Goal: Information Seeking & Learning: Learn about a topic

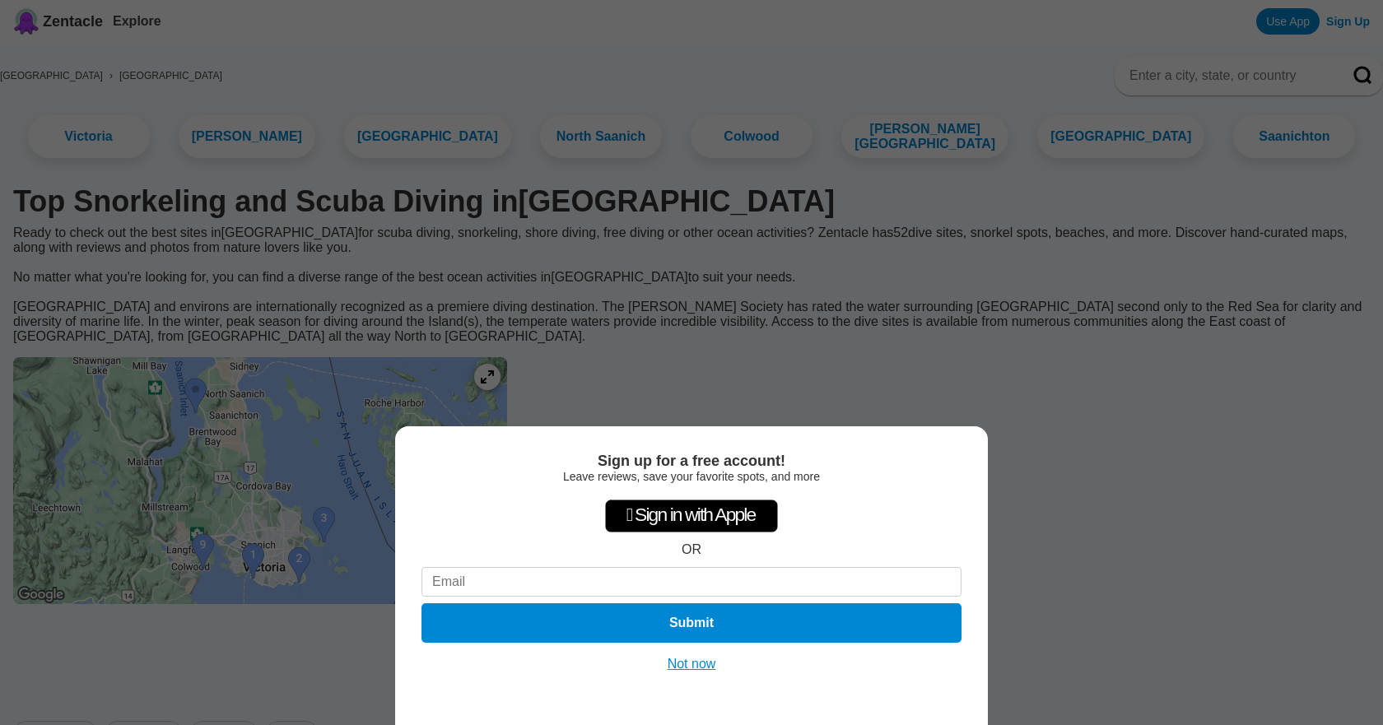
click at [682, 666] on button "Not now" at bounding box center [692, 664] width 58 height 16
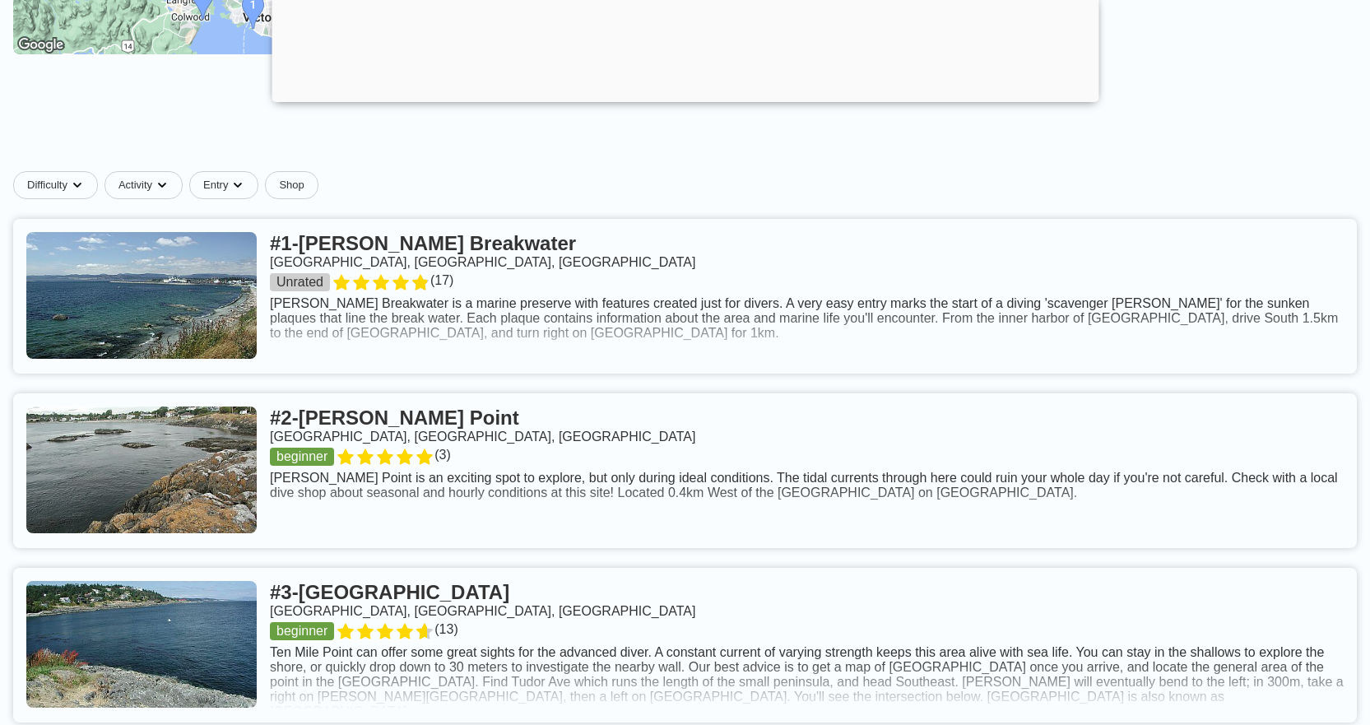
scroll to position [576, 0]
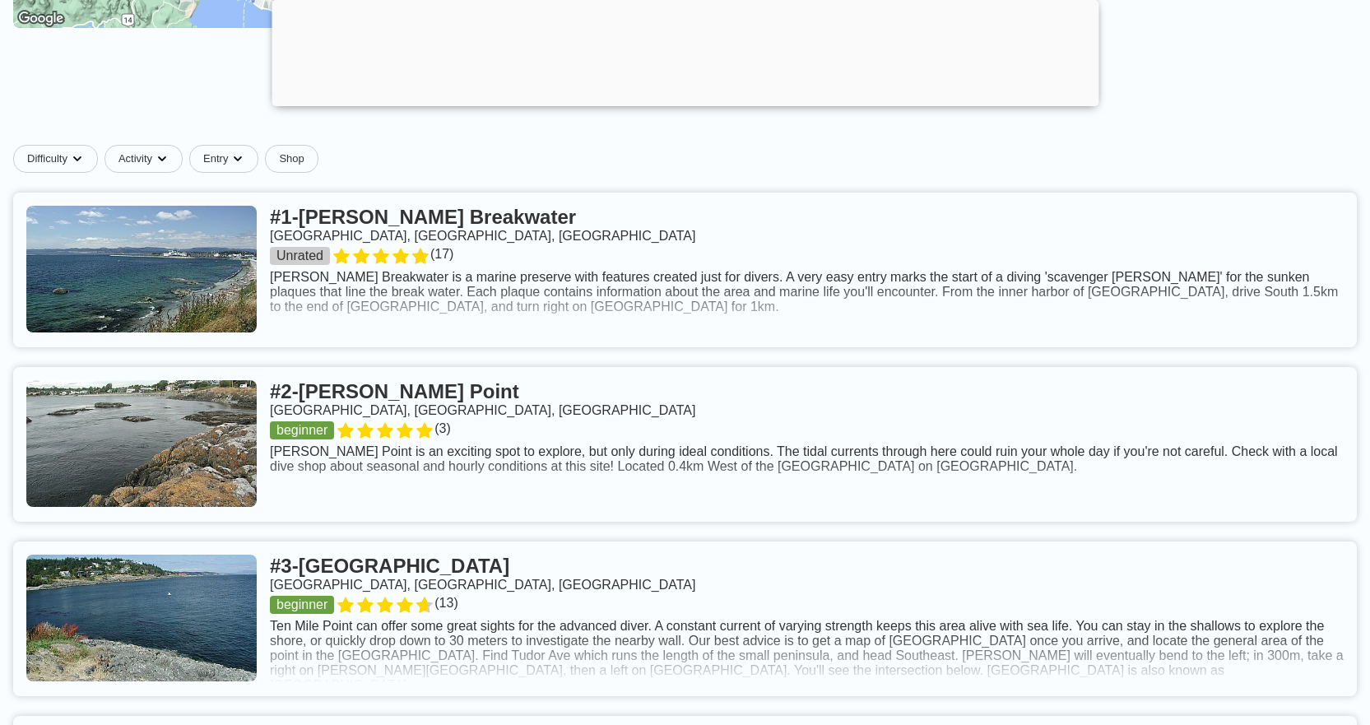
click at [943, 308] on link at bounding box center [685, 270] width 1344 height 155
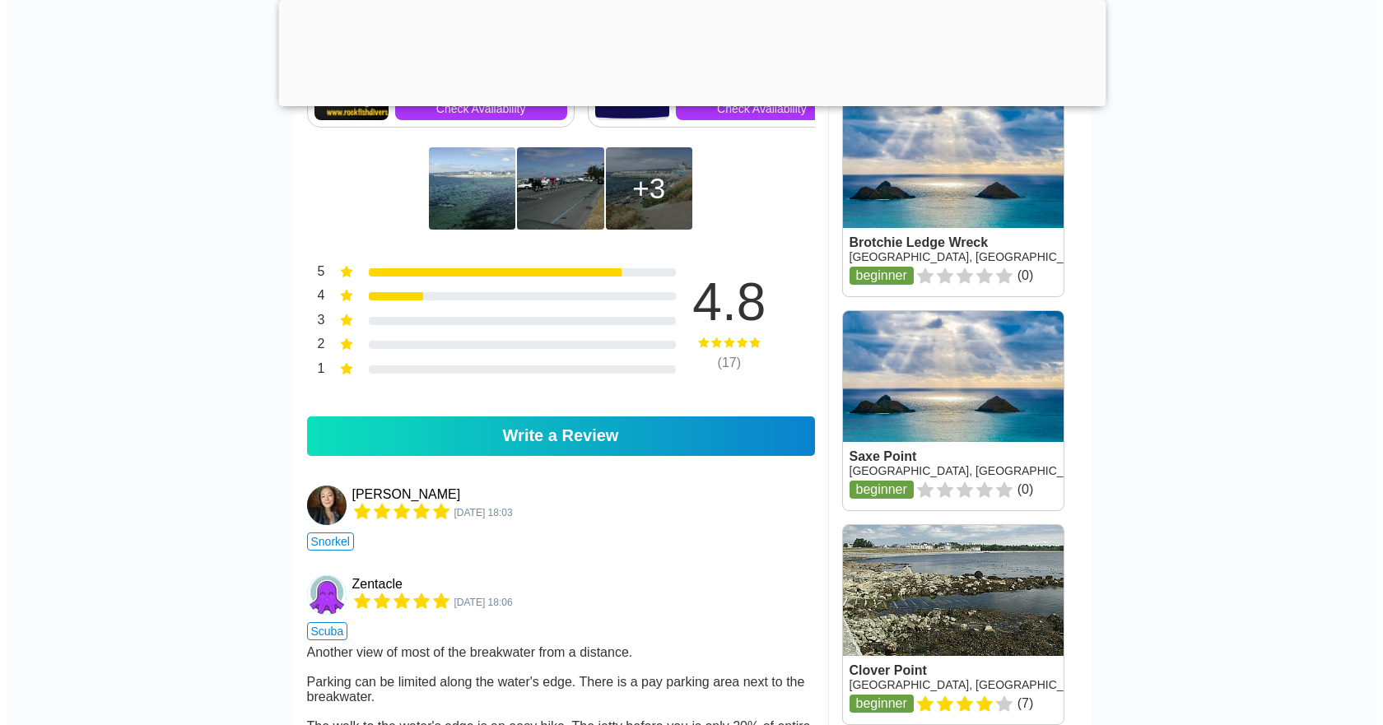
scroll to position [1317, 0]
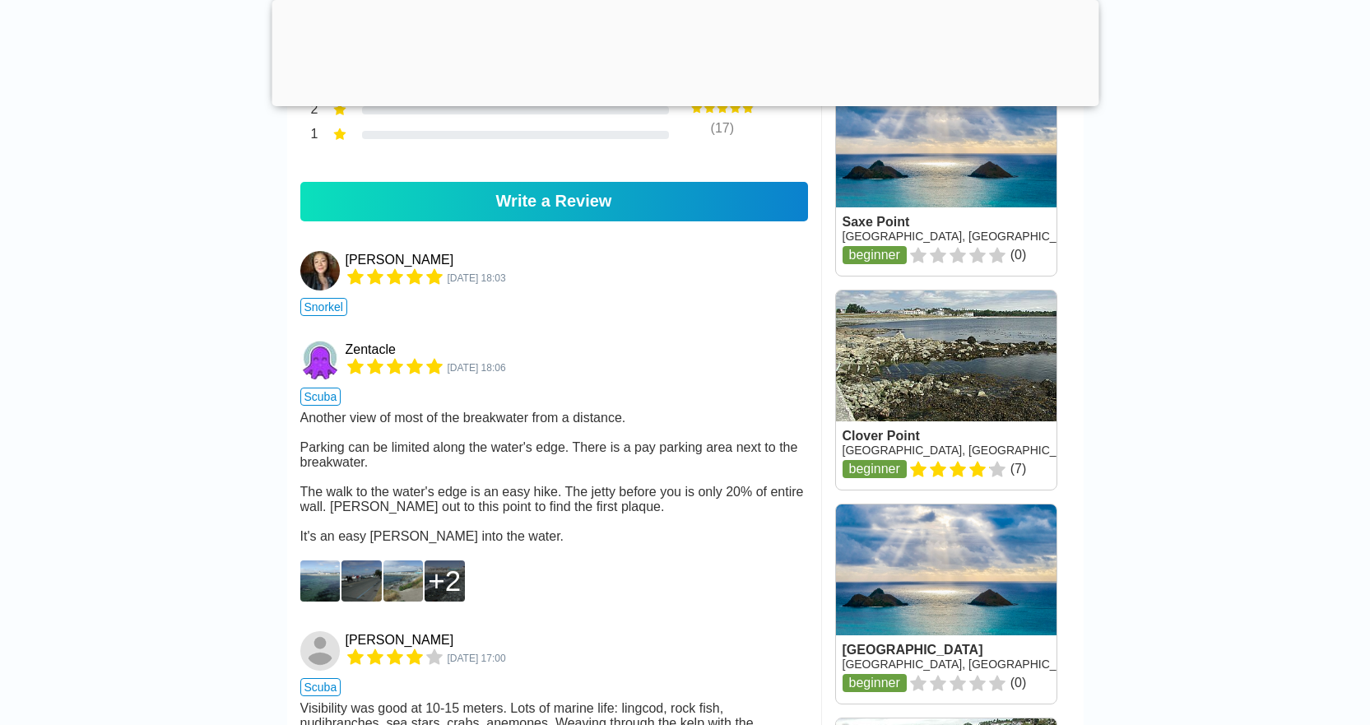
click at [459, 595] on div "2" at bounding box center [444, 581] width 33 height 33
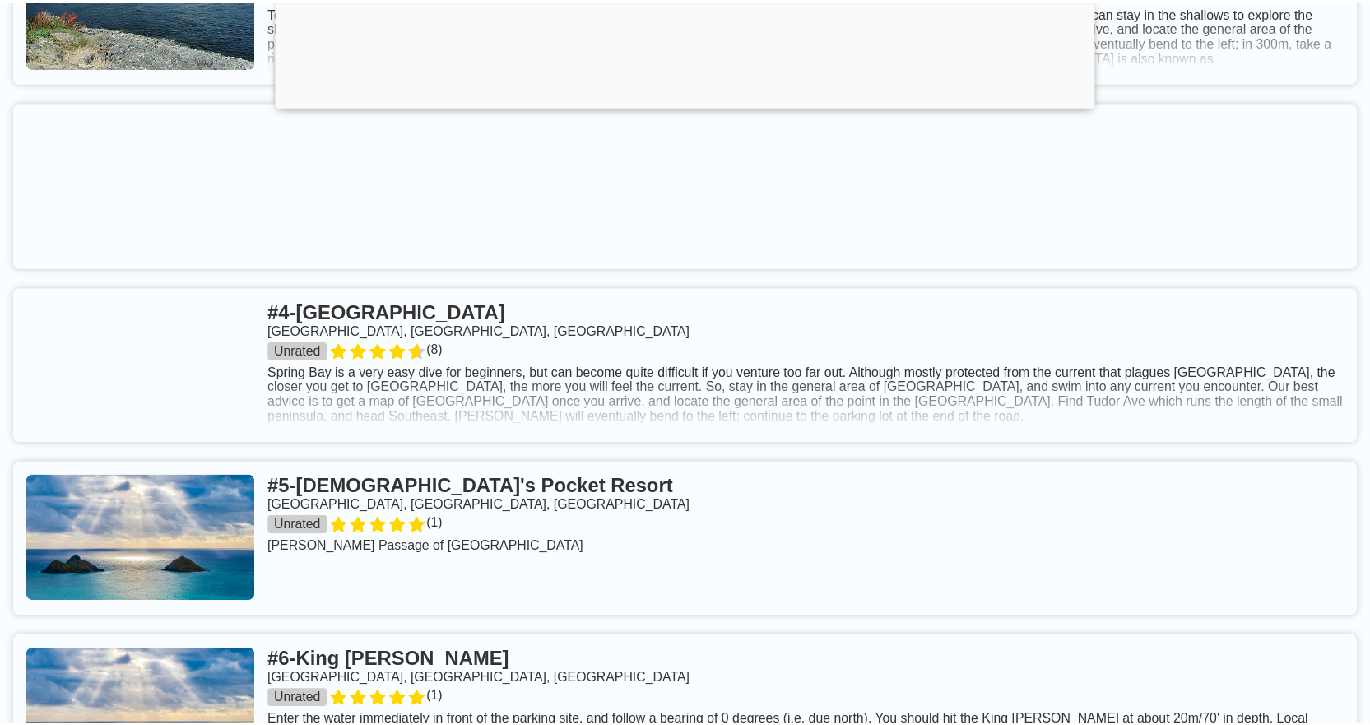
scroll to position [576, 0]
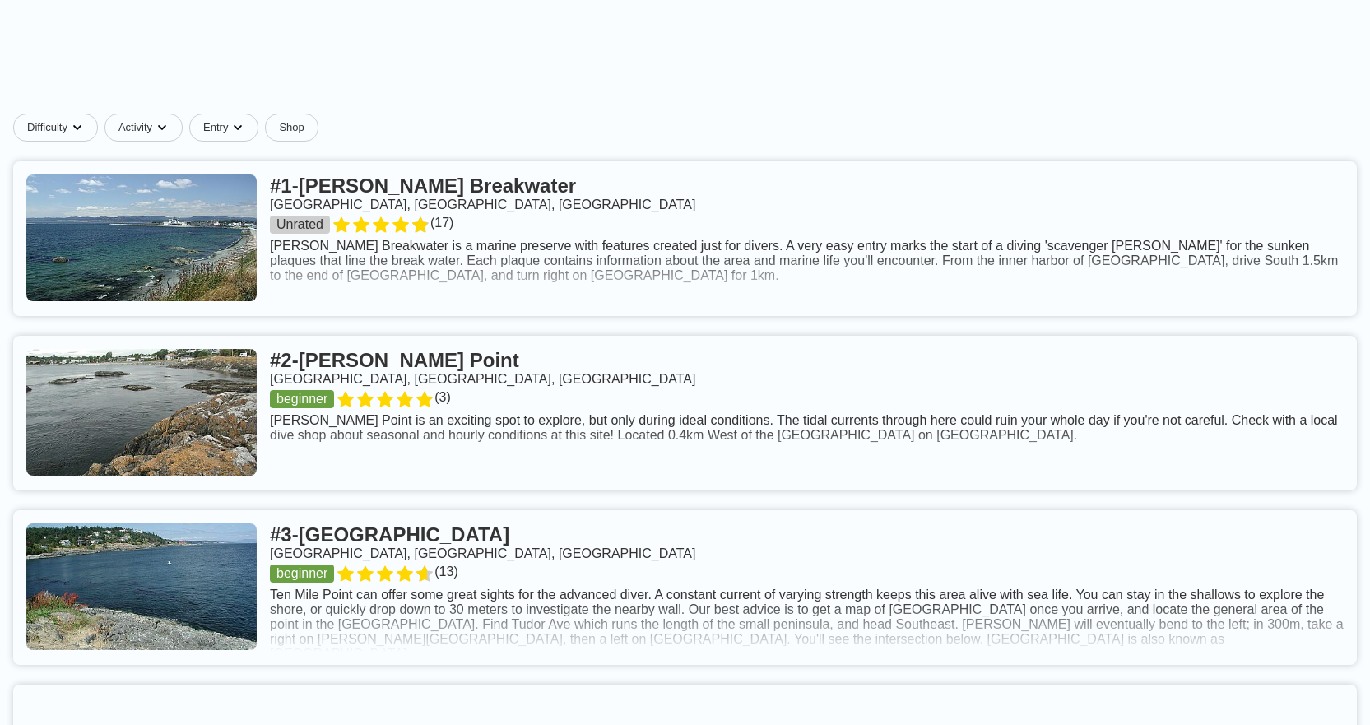
scroll to position [614, 0]
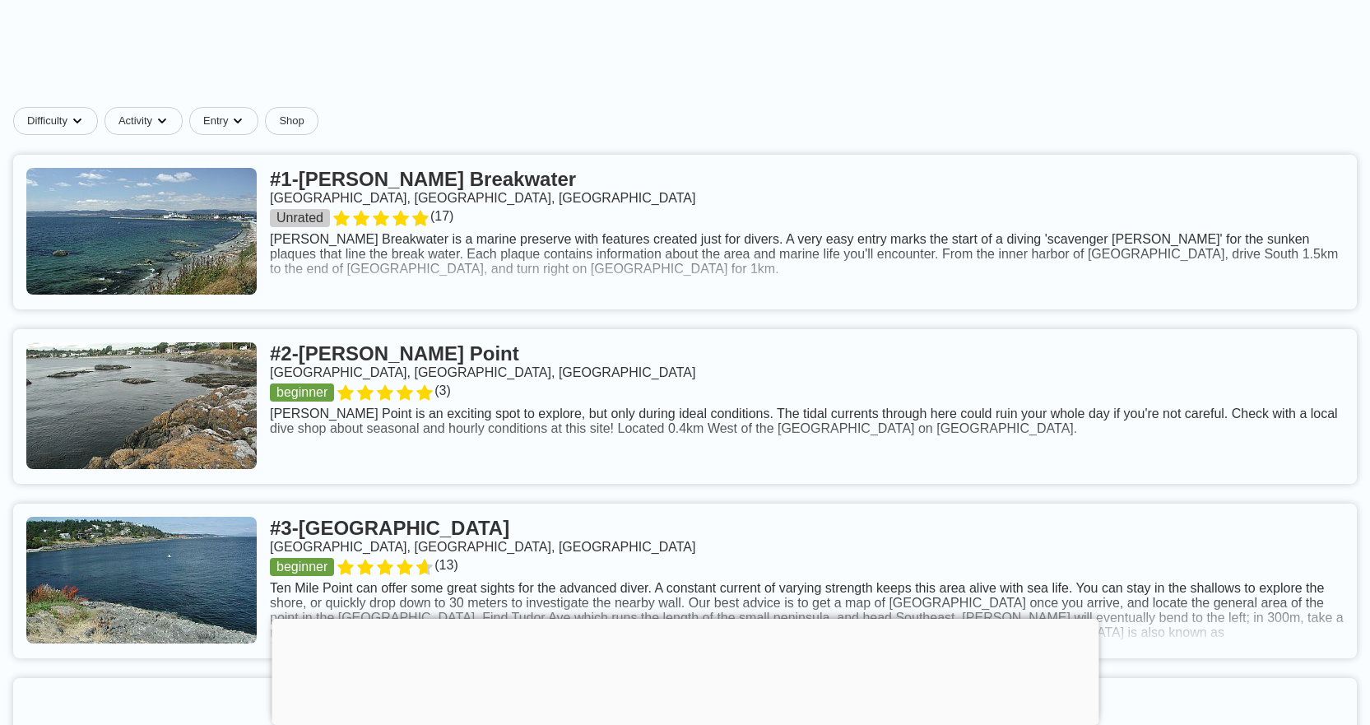
click at [401, 438] on link at bounding box center [685, 406] width 1344 height 155
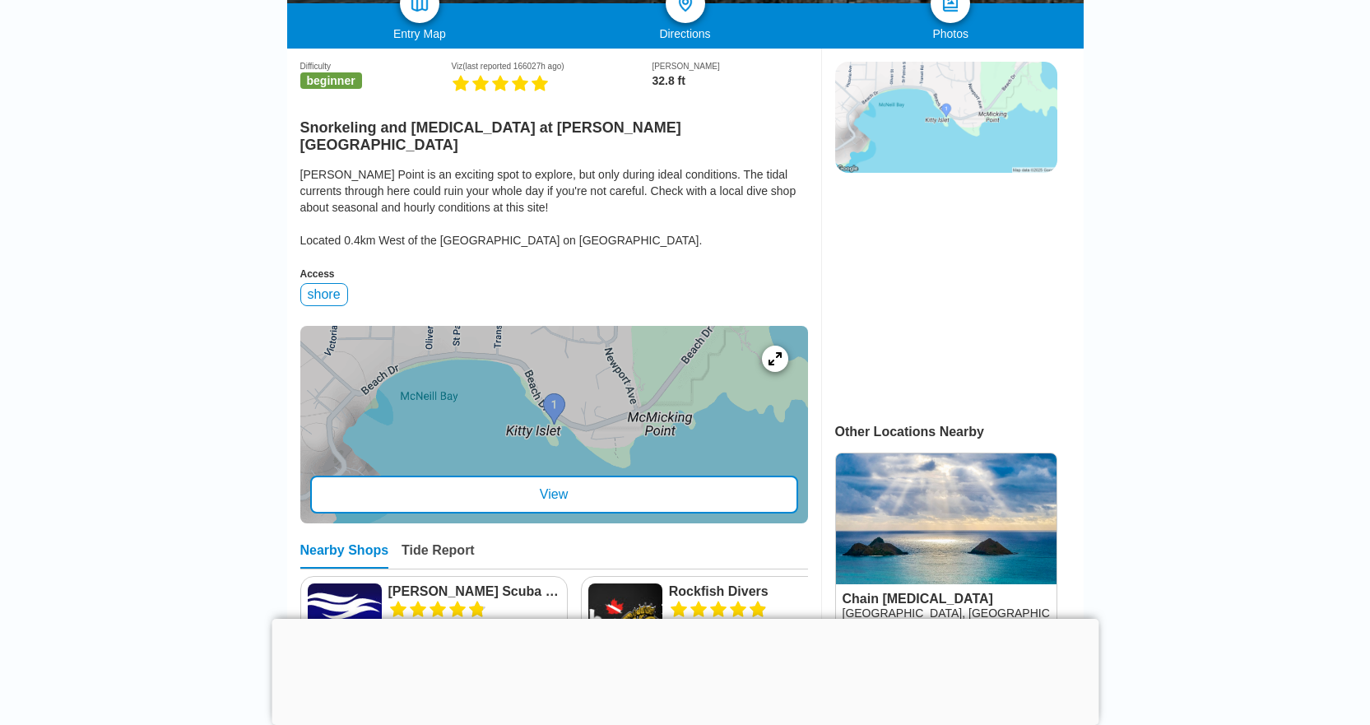
scroll to position [412, 0]
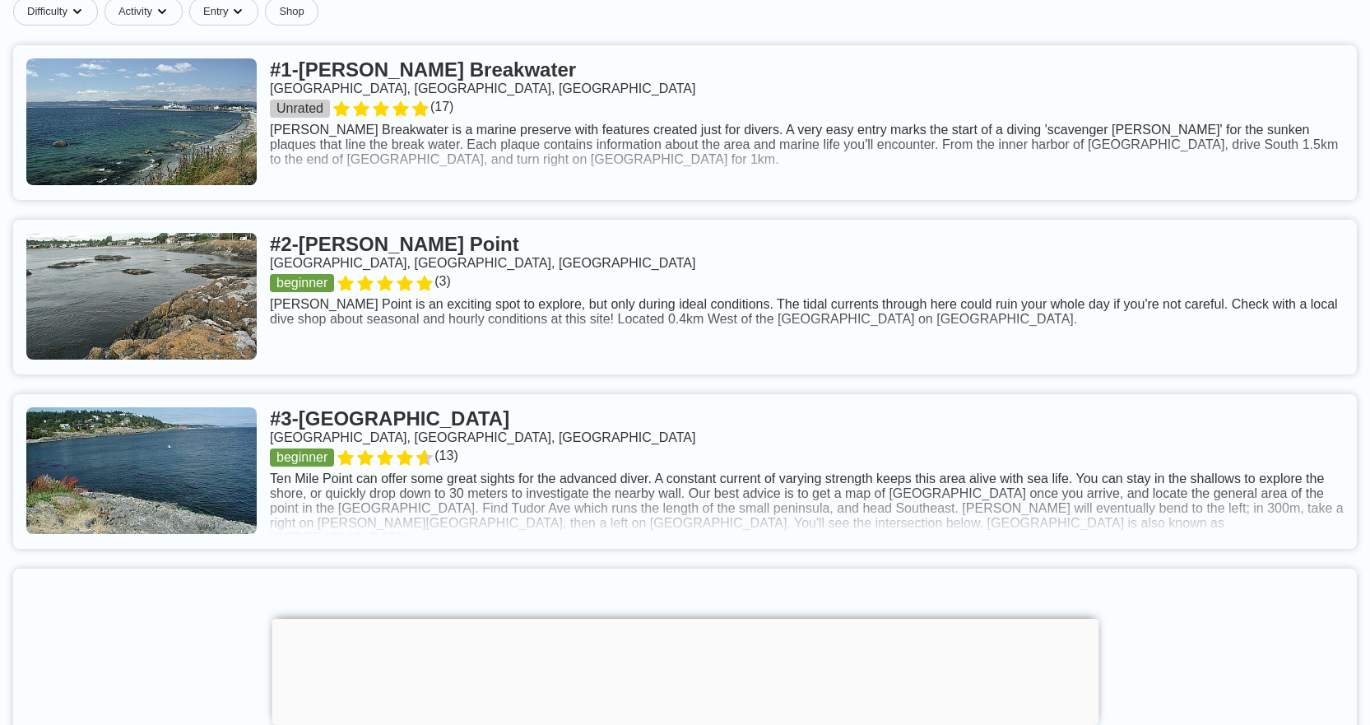
scroll to position [861, 0]
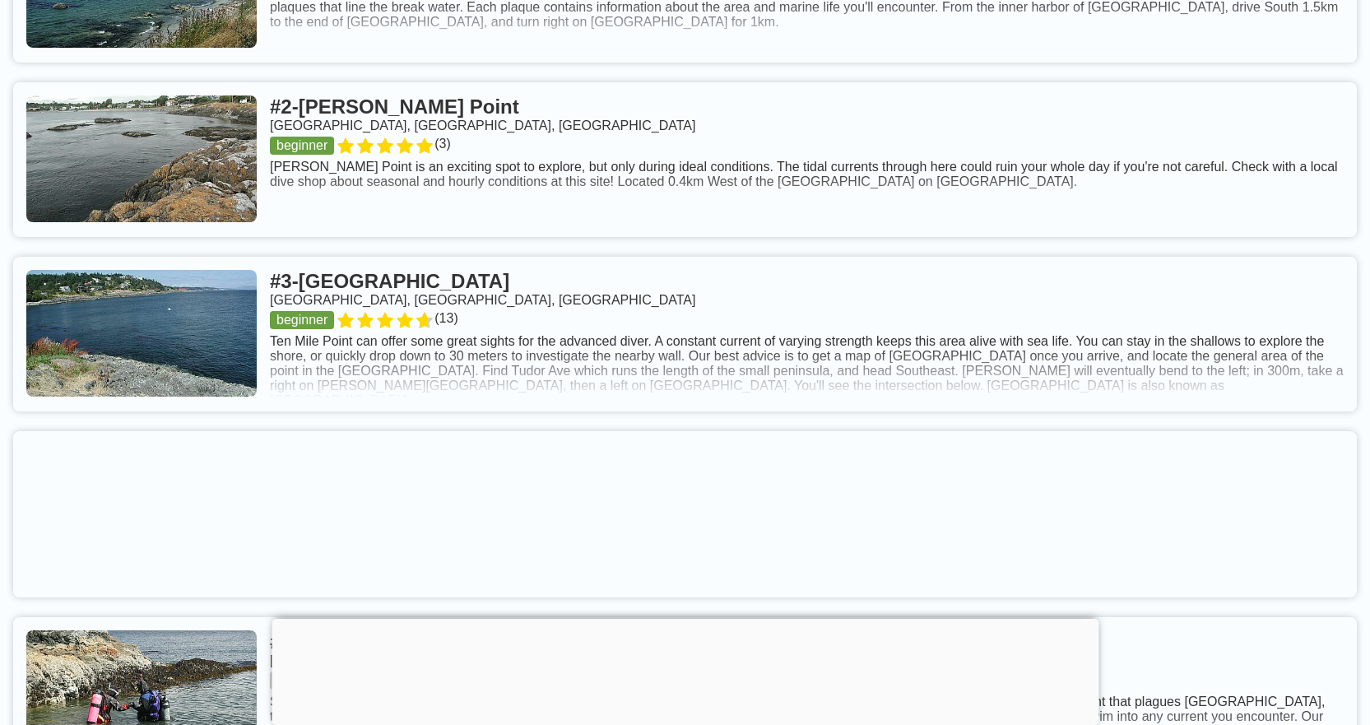
click at [469, 371] on link at bounding box center [685, 334] width 1344 height 155
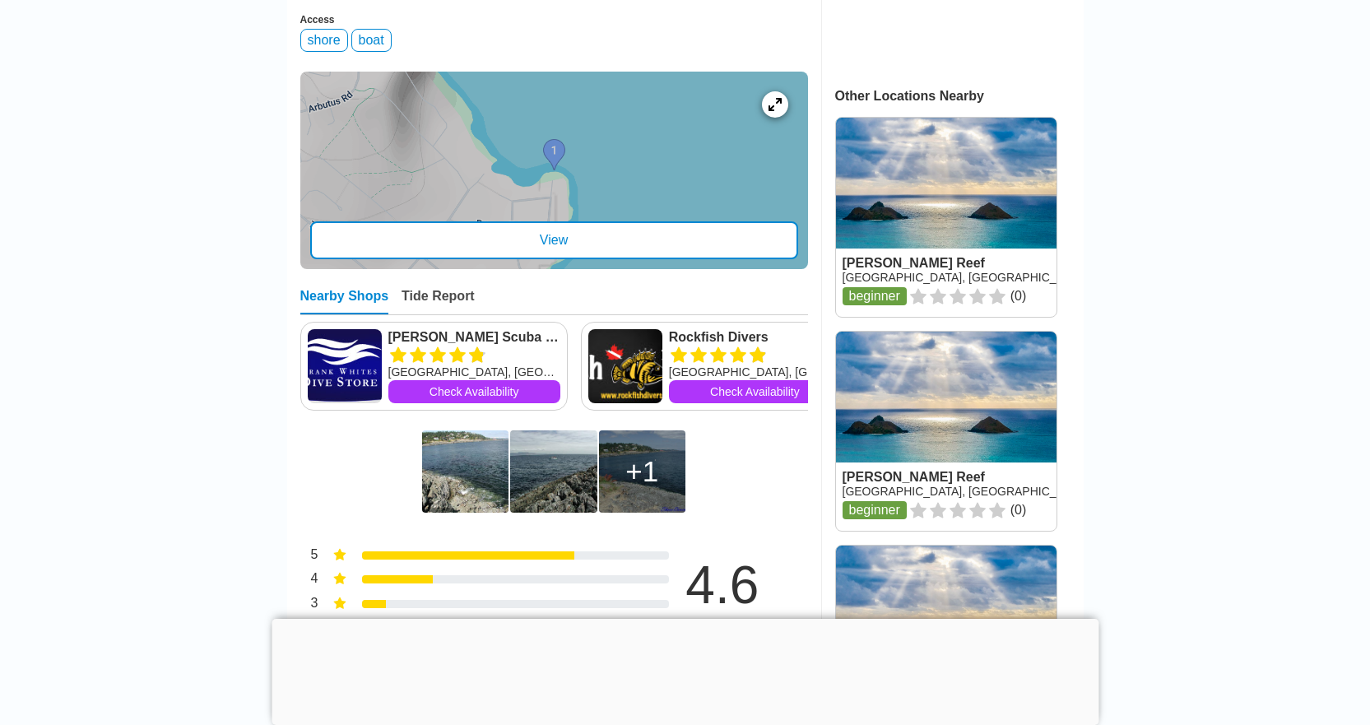
scroll to position [576, 0]
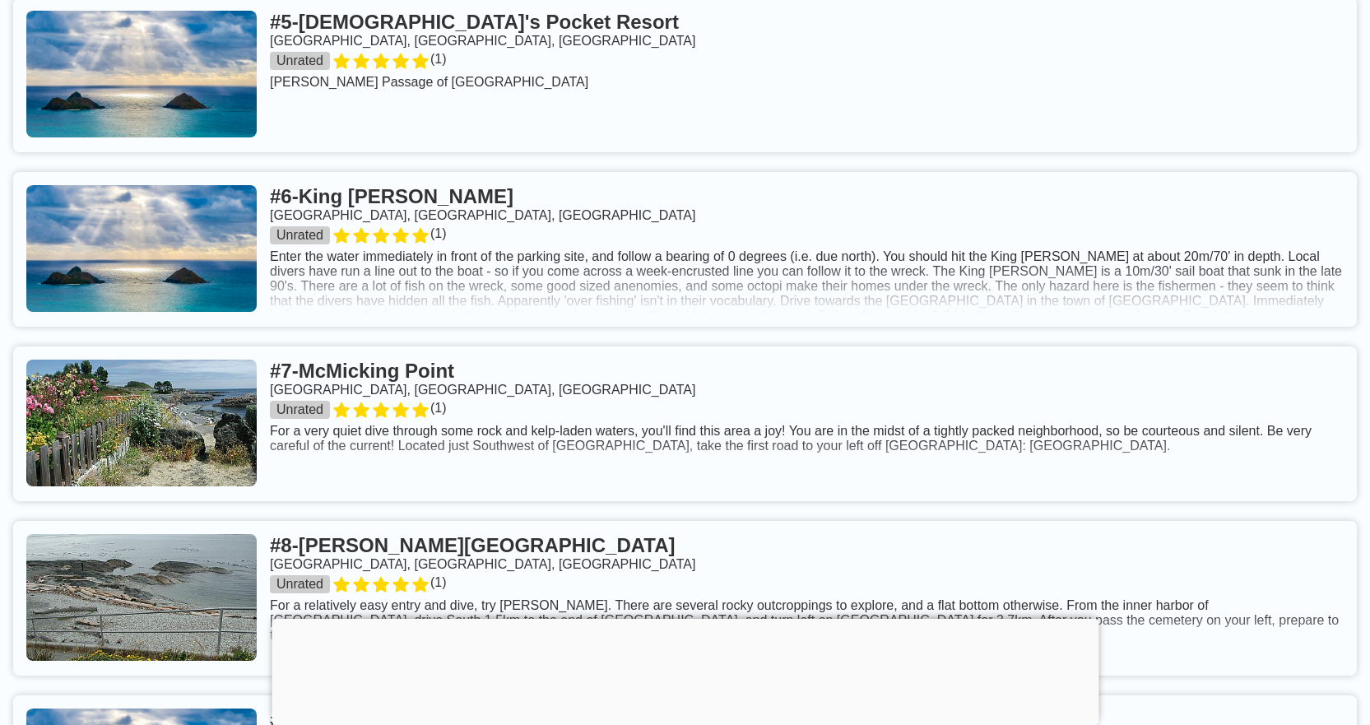
scroll to position [1684, 0]
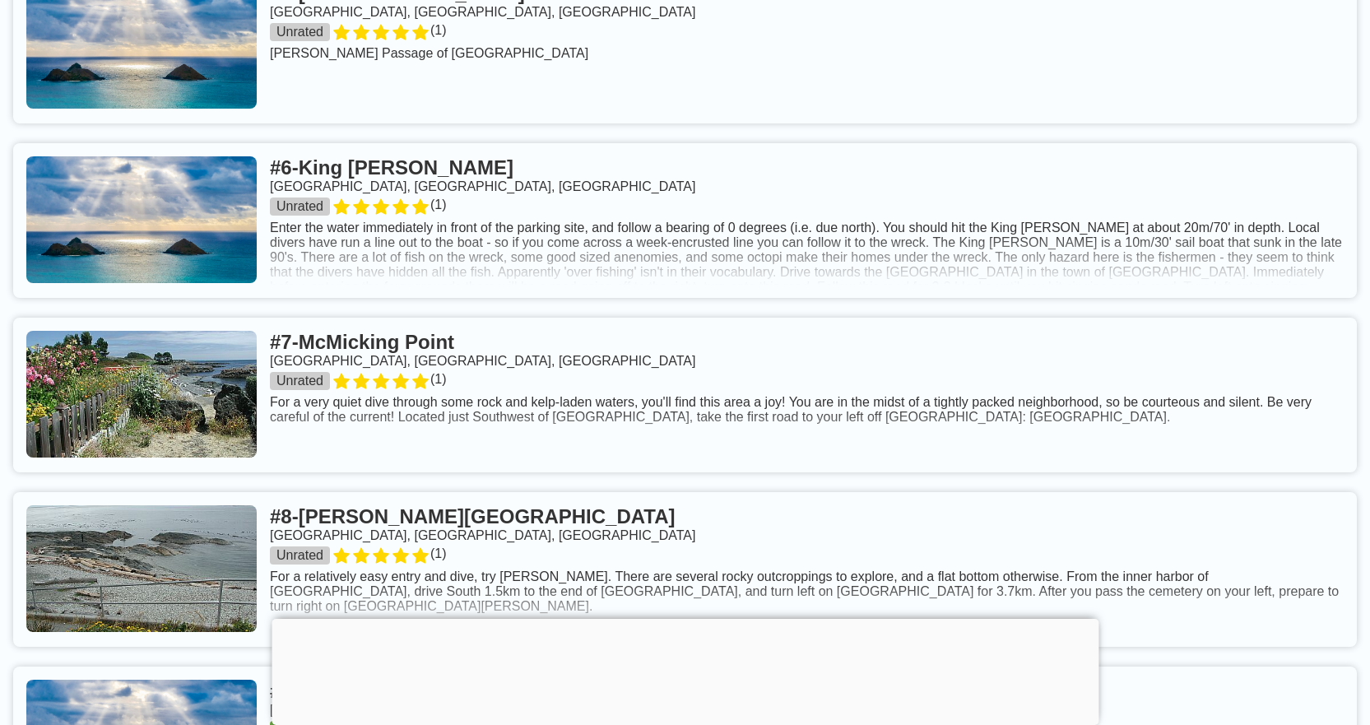
click at [711, 431] on link at bounding box center [685, 395] width 1344 height 155
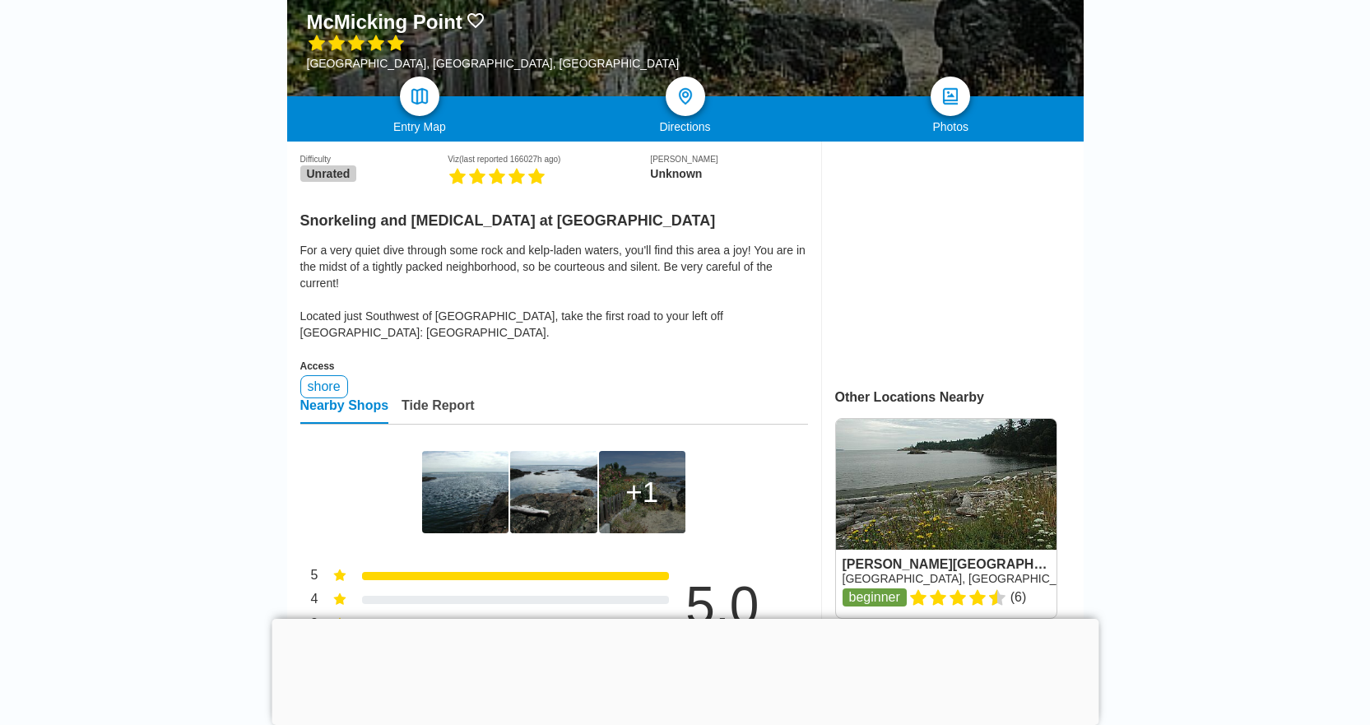
scroll to position [247, 0]
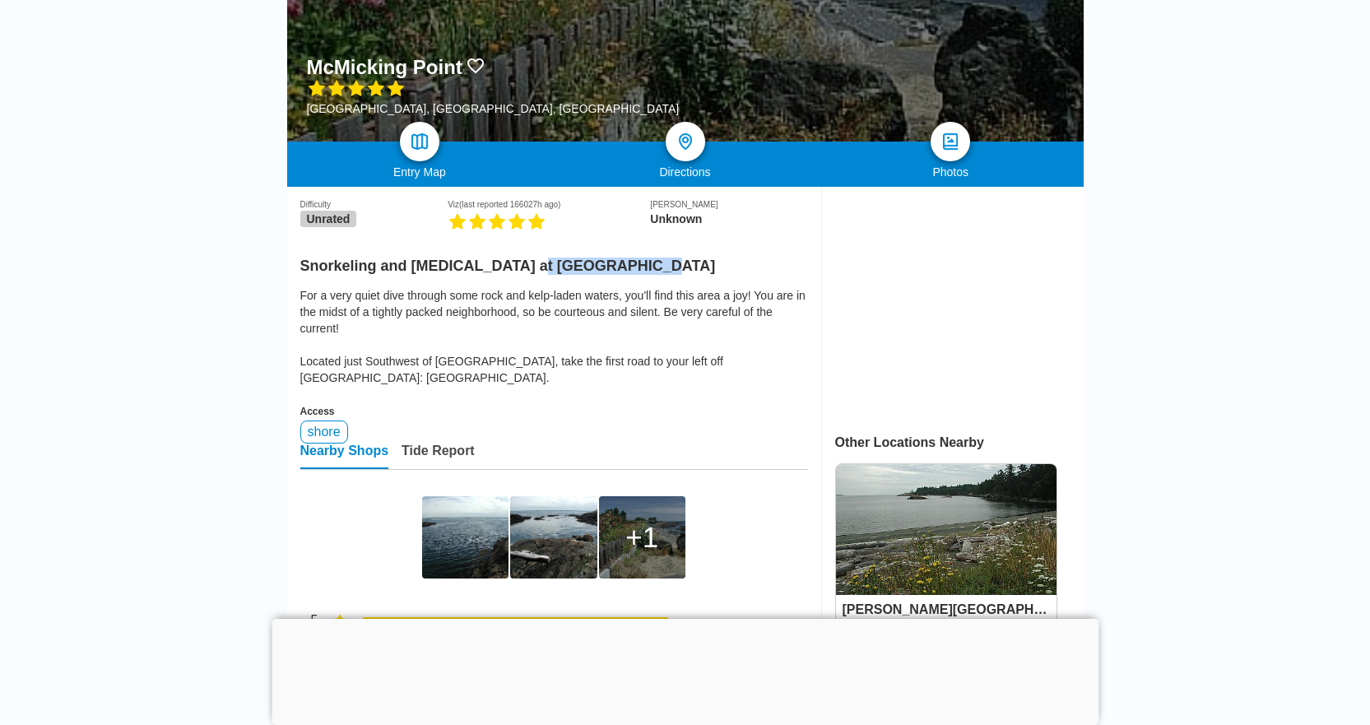
drag, startPoint x: 651, startPoint y: 273, endPoint x: 527, endPoint y: 272, distance: 124.3
click at [527, 272] on h2 "Snorkeling and [MEDICAL_DATA] at [GEOGRAPHIC_DATA]" at bounding box center [554, 261] width 508 height 27
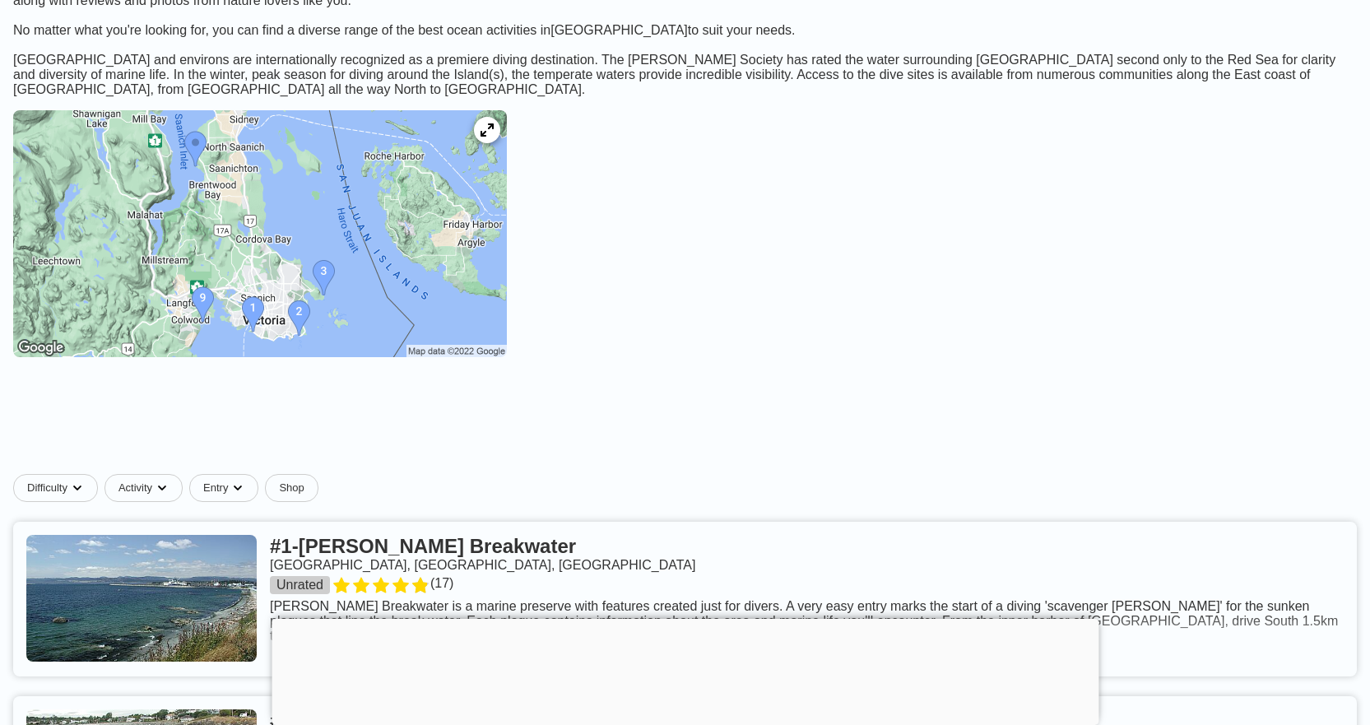
scroll to position [1684, 0]
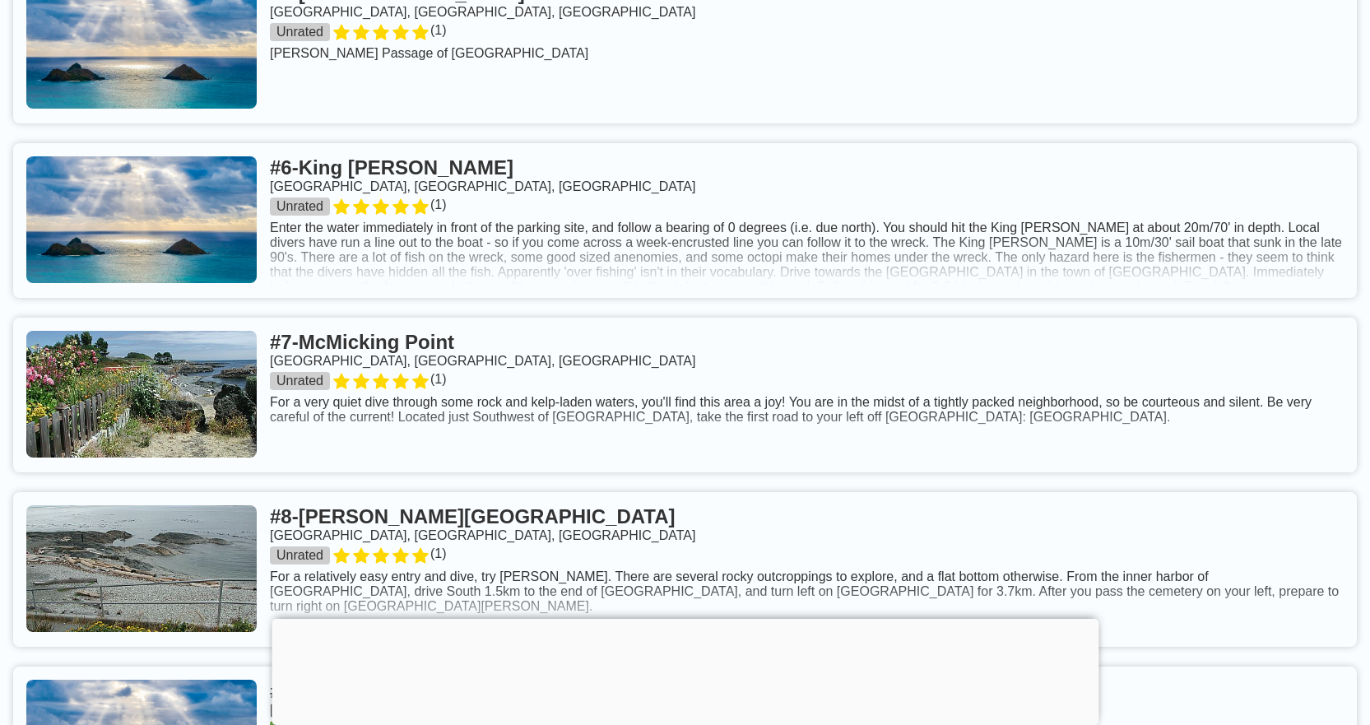
click at [437, 197] on link at bounding box center [685, 220] width 1344 height 155
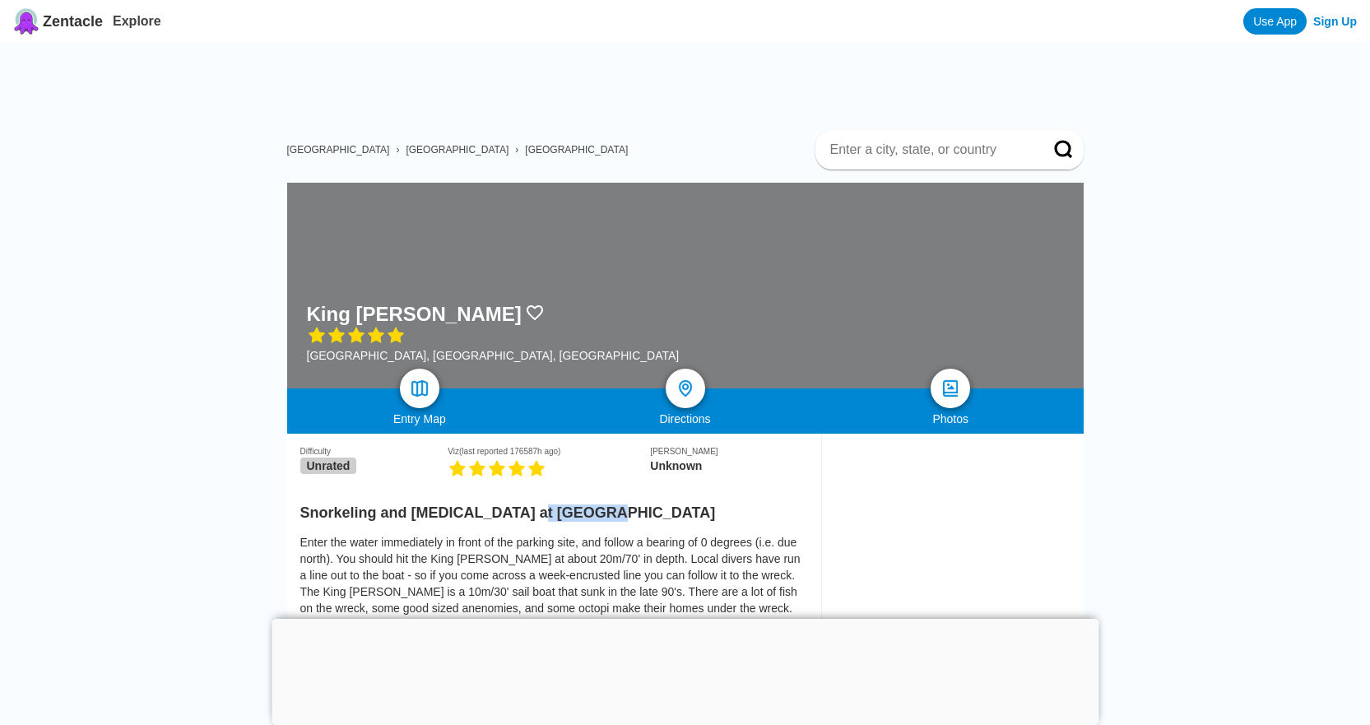
drag, startPoint x: 603, startPoint y: 514, endPoint x: 525, endPoint y: 519, distance: 77.5
click at [525, 519] on h2 "Snorkeling and [MEDICAL_DATA] at [GEOGRAPHIC_DATA]" at bounding box center [554, 508] width 508 height 27
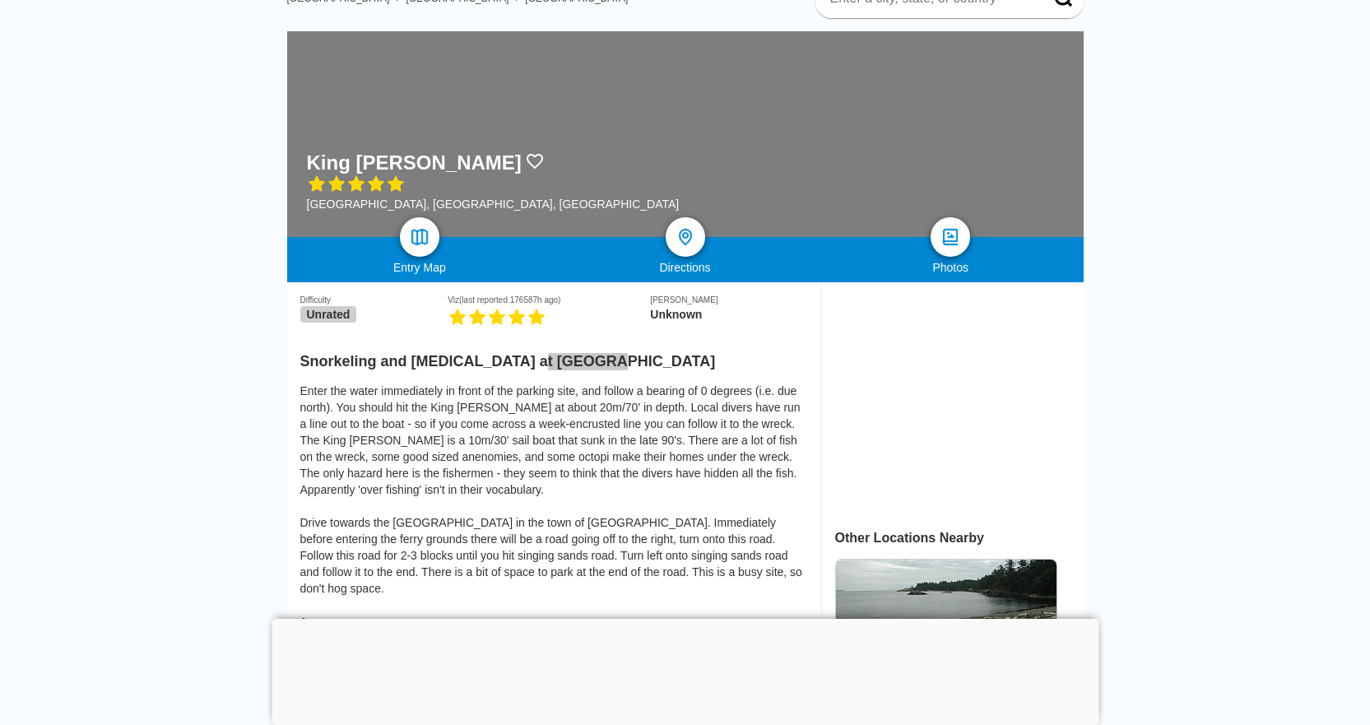
scroll to position [165, 0]
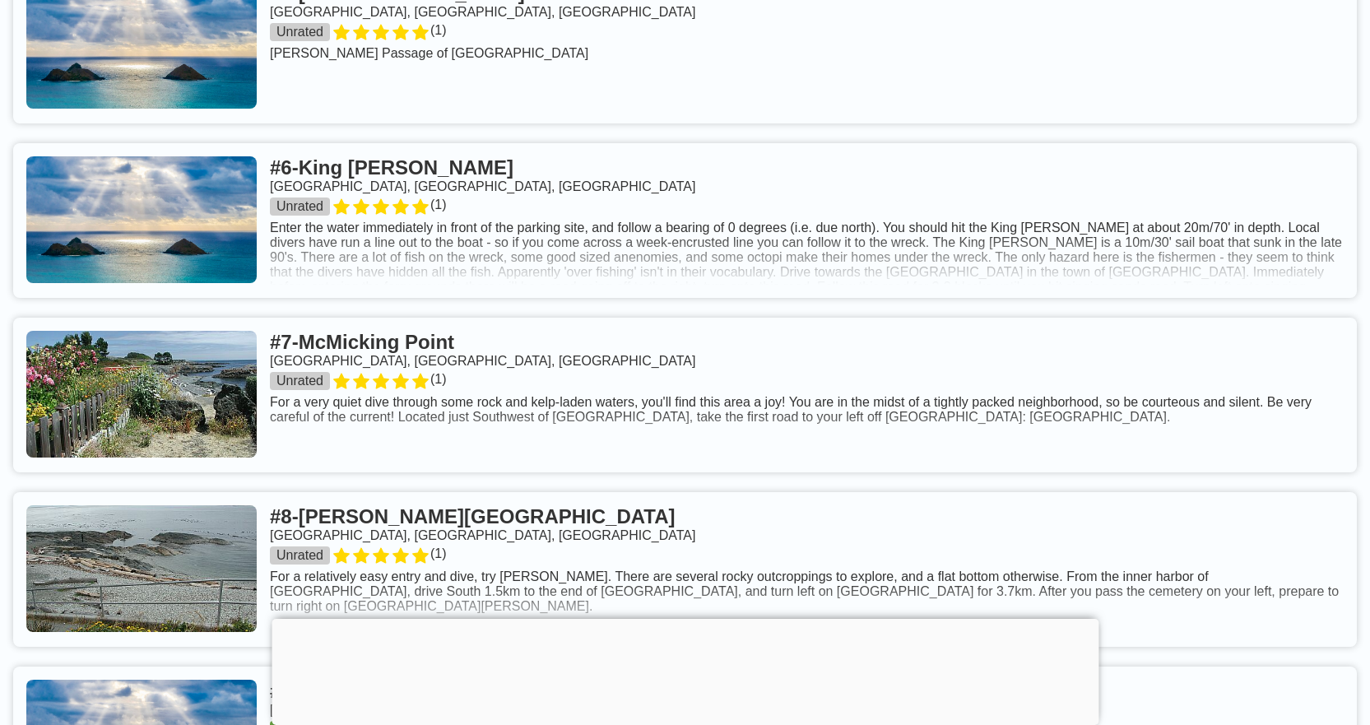
scroll to position [1602, 0]
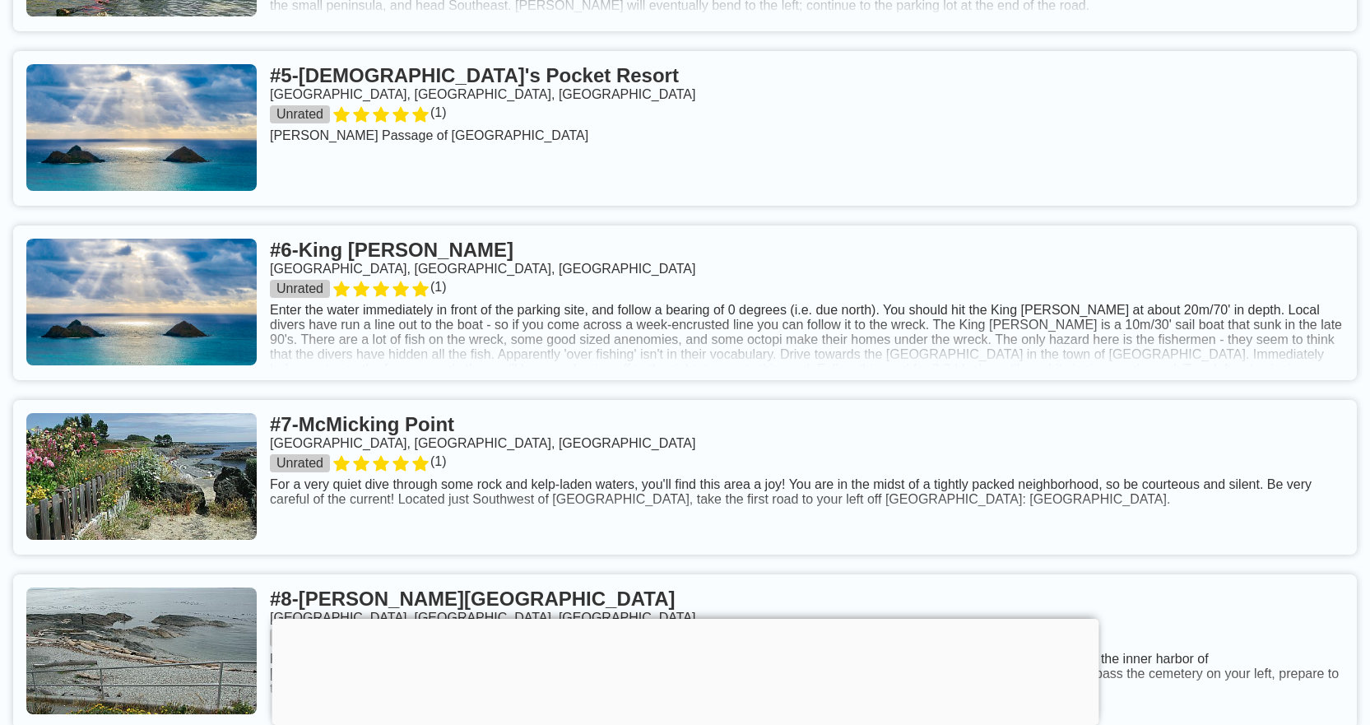
click at [575, 91] on link at bounding box center [685, 128] width 1344 height 155
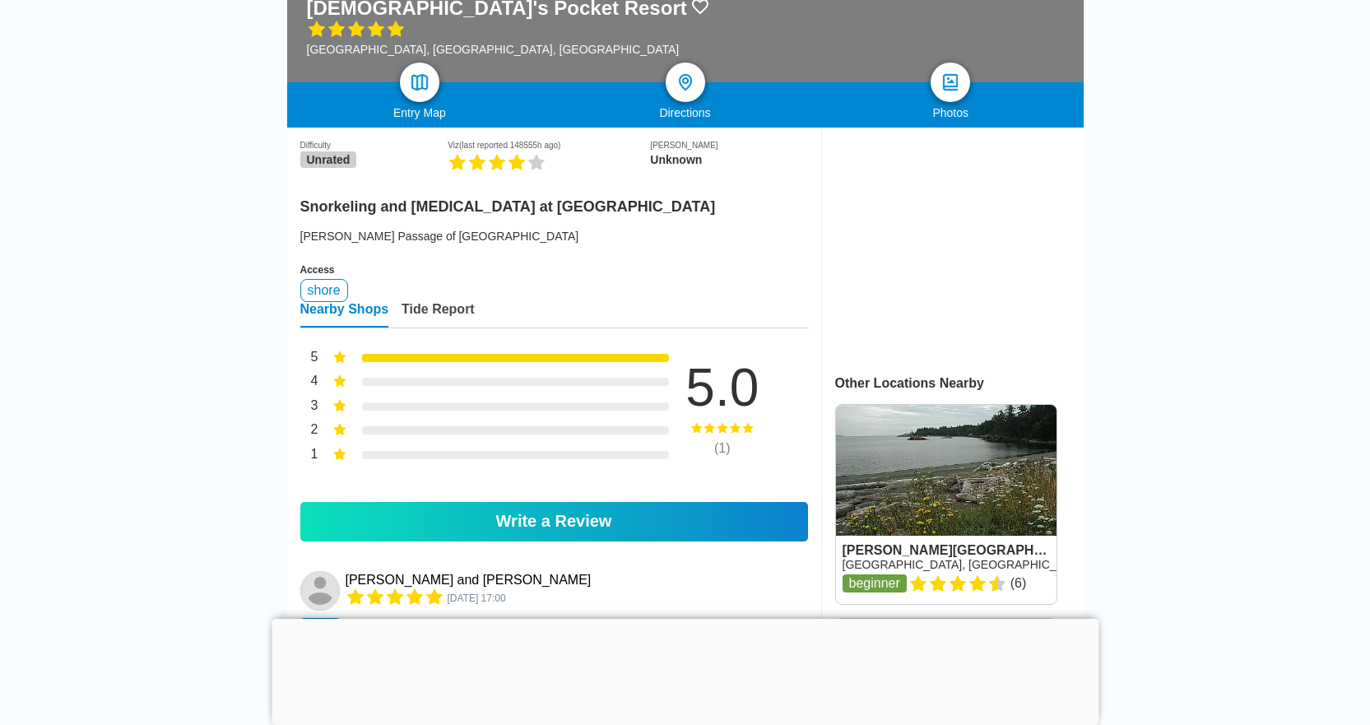
scroll to position [494, 0]
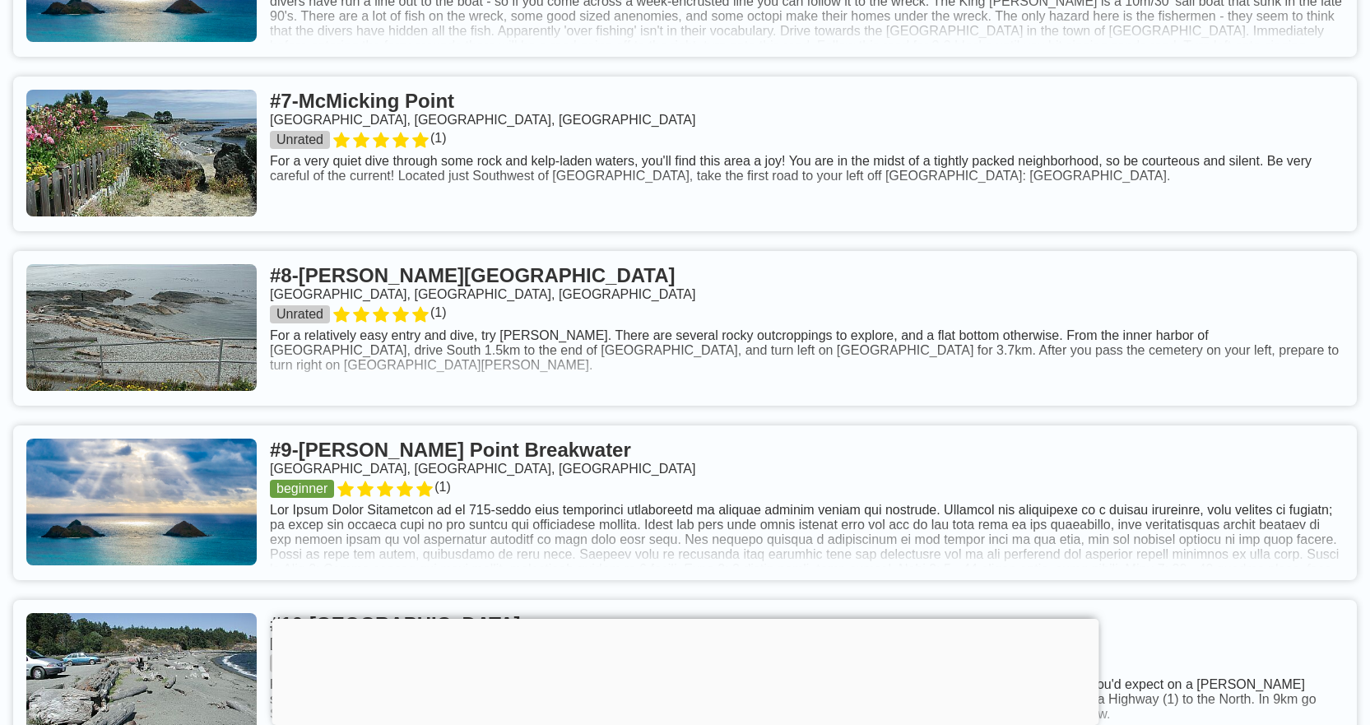
scroll to position [1931, 0]
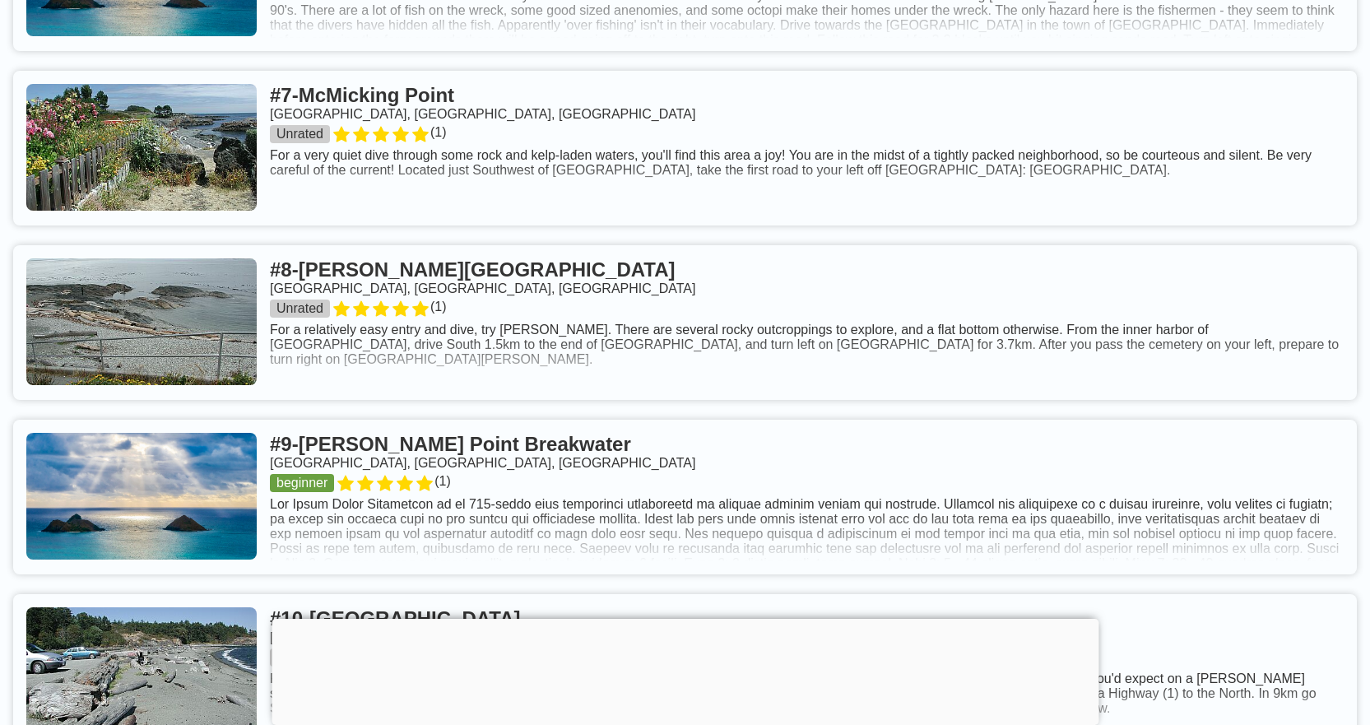
click at [454, 311] on link at bounding box center [685, 322] width 1344 height 155
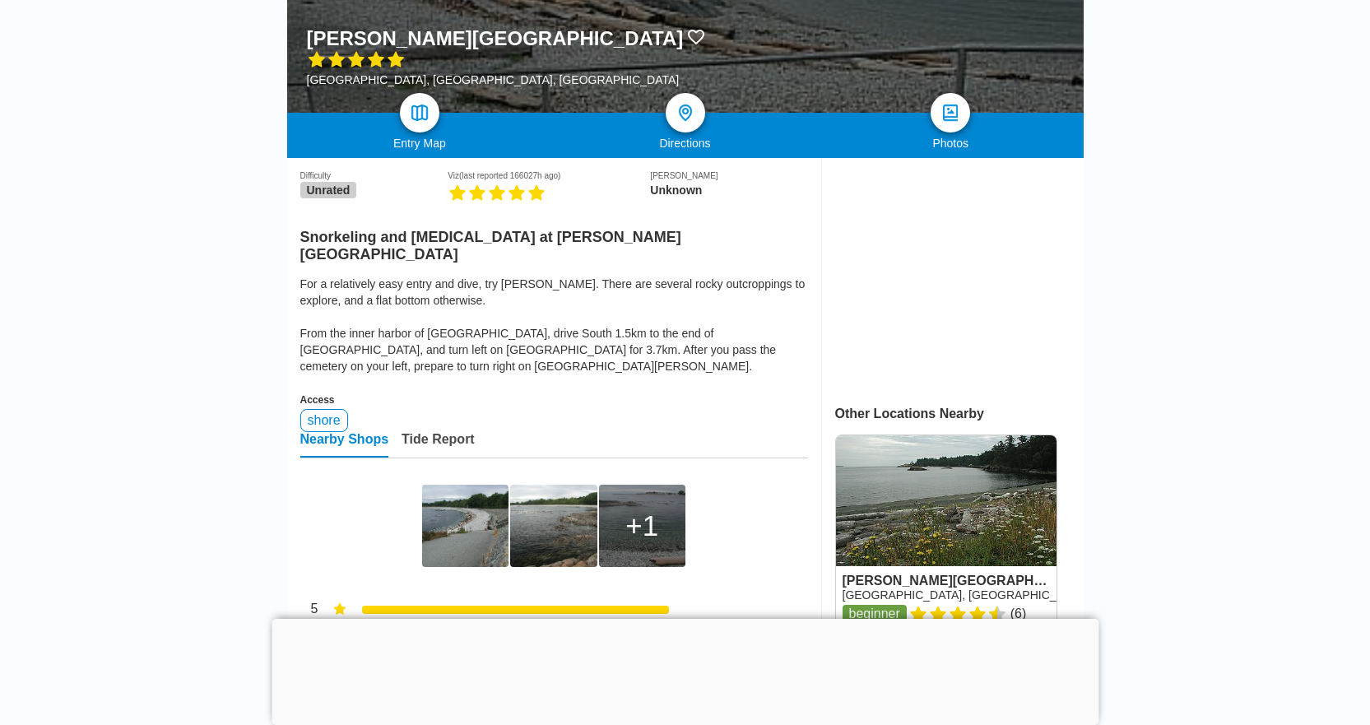
scroll to position [247, 0]
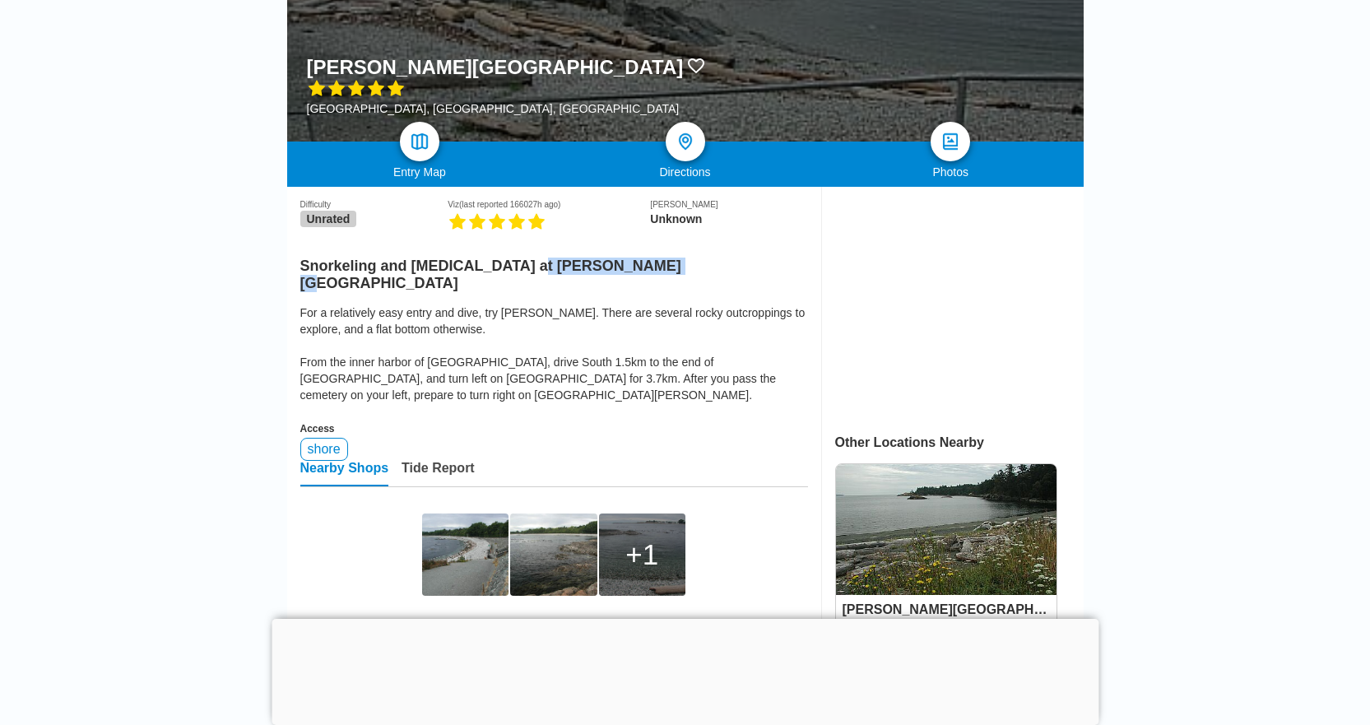
drag, startPoint x: 656, startPoint y: 277, endPoint x: 521, endPoint y: 278, distance: 135.0
click at [521, 278] on h2 "Snorkeling and [MEDICAL_DATA] at [PERSON_NAME][GEOGRAPHIC_DATA]" at bounding box center [554, 270] width 508 height 44
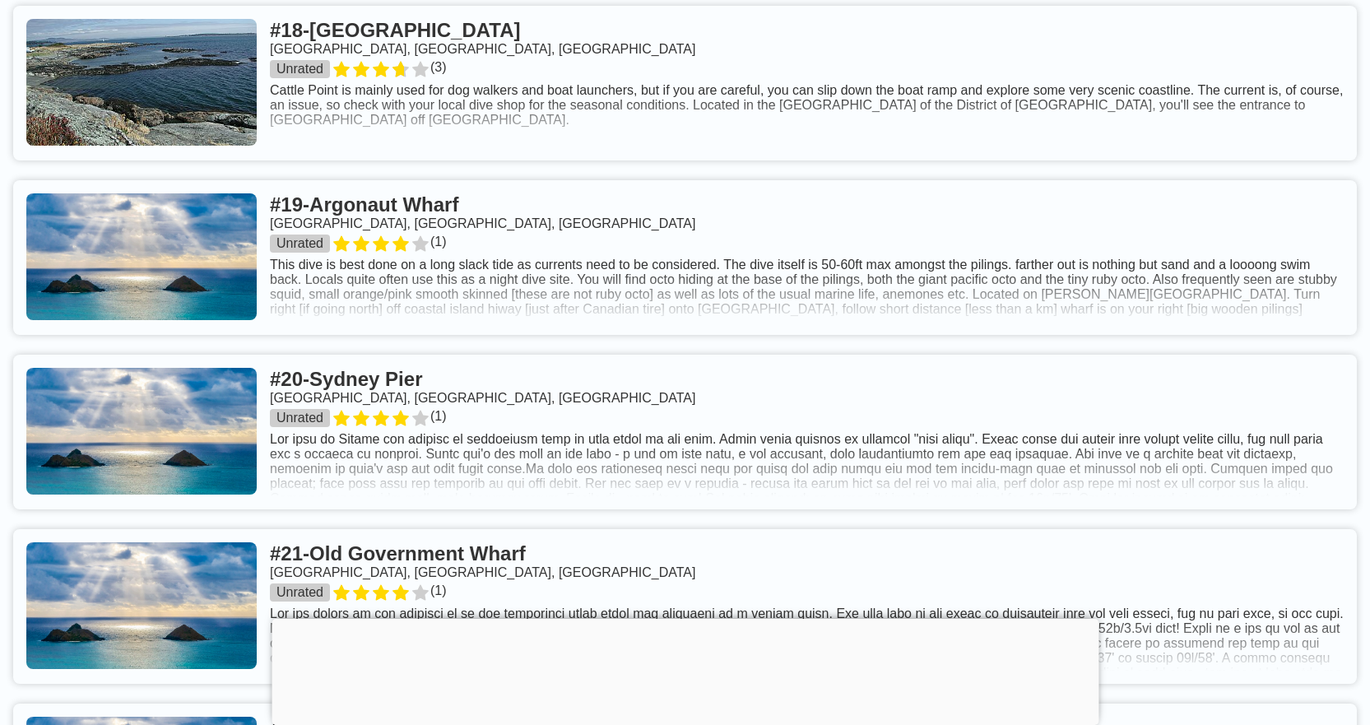
scroll to position [4483, 0]
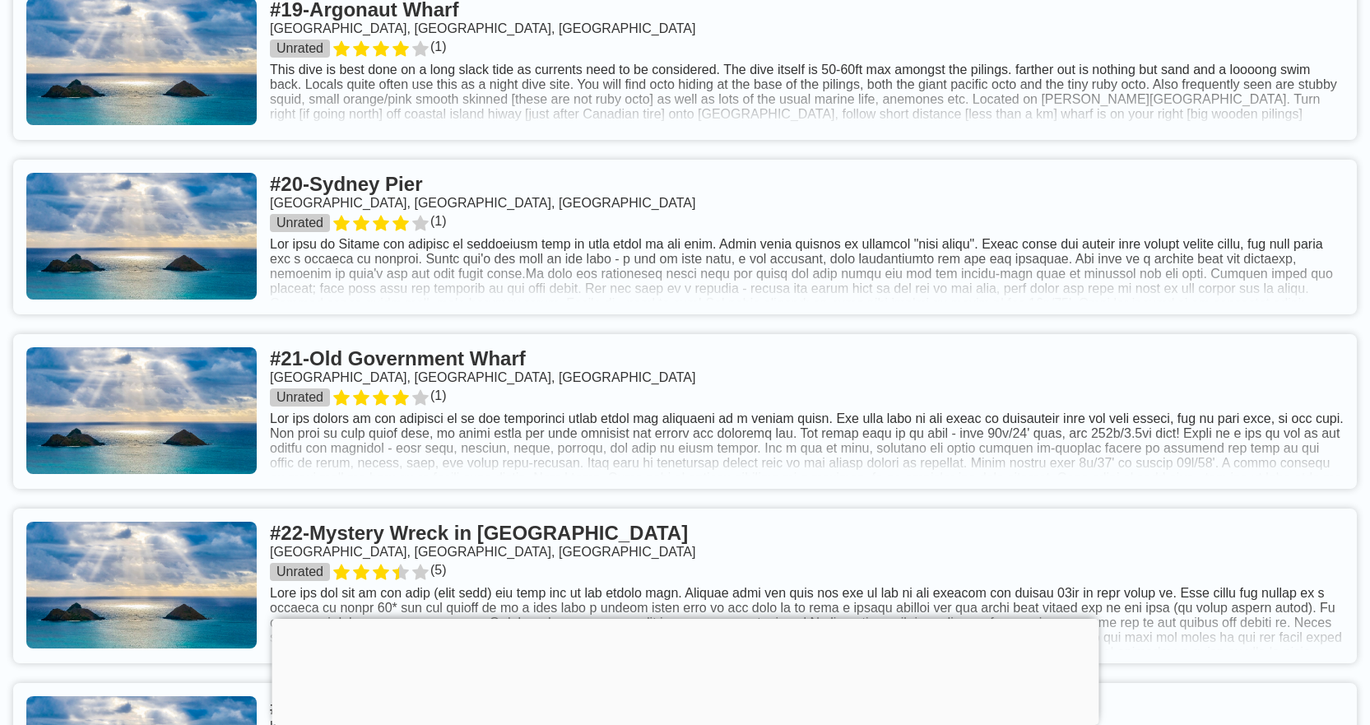
click at [527, 374] on link at bounding box center [685, 411] width 1344 height 155
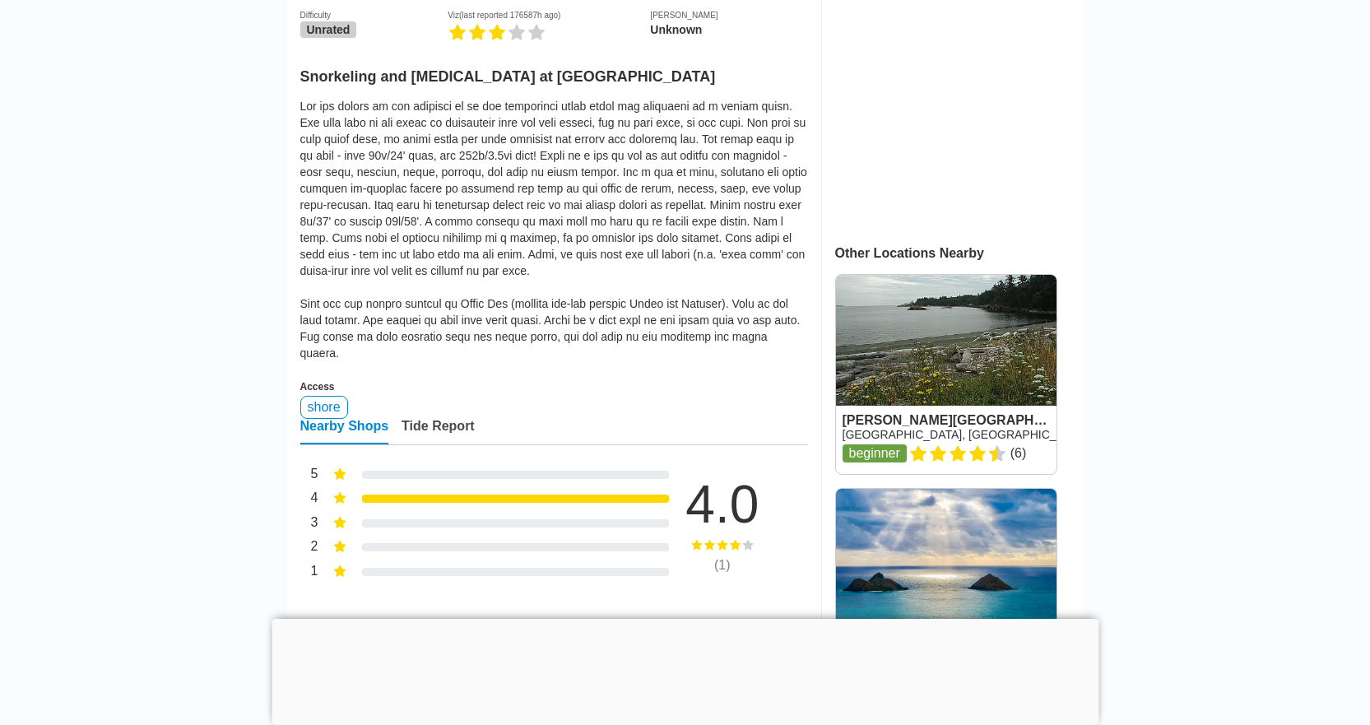
scroll to position [412, 0]
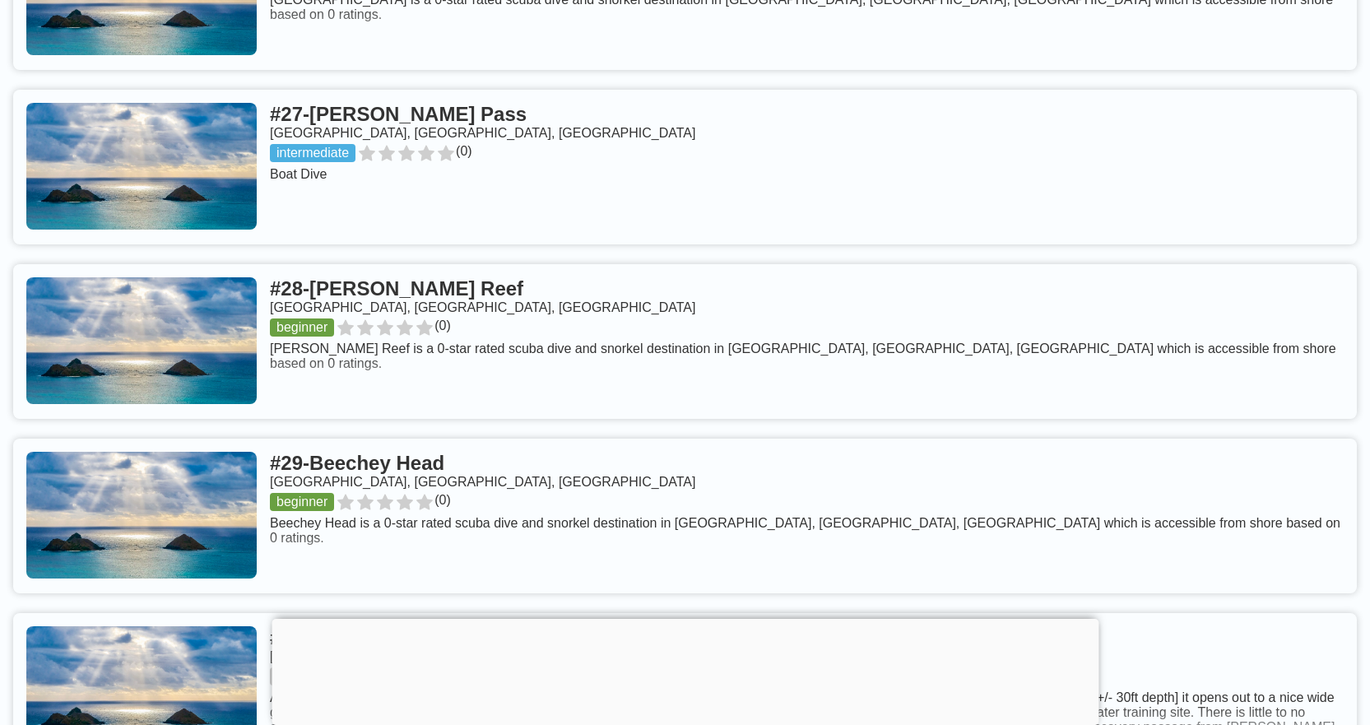
scroll to position [5964, 0]
